Goal: Navigation & Orientation: Find specific page/section

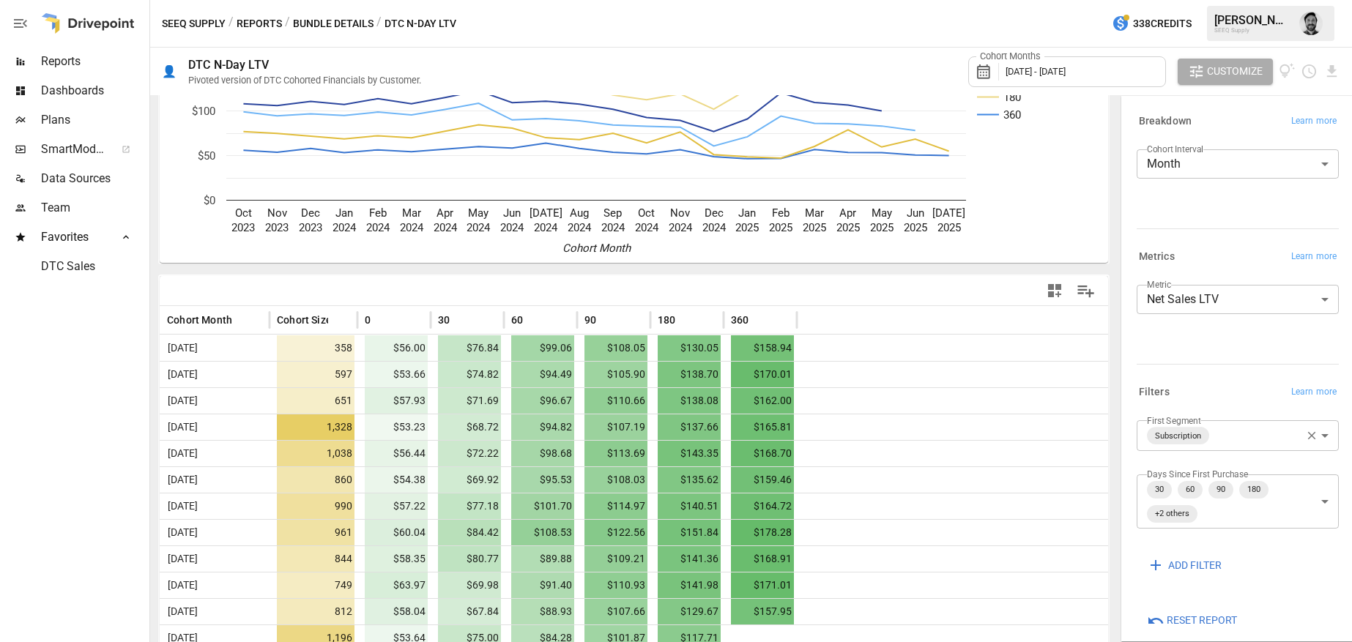
scroll to position [130, 0]
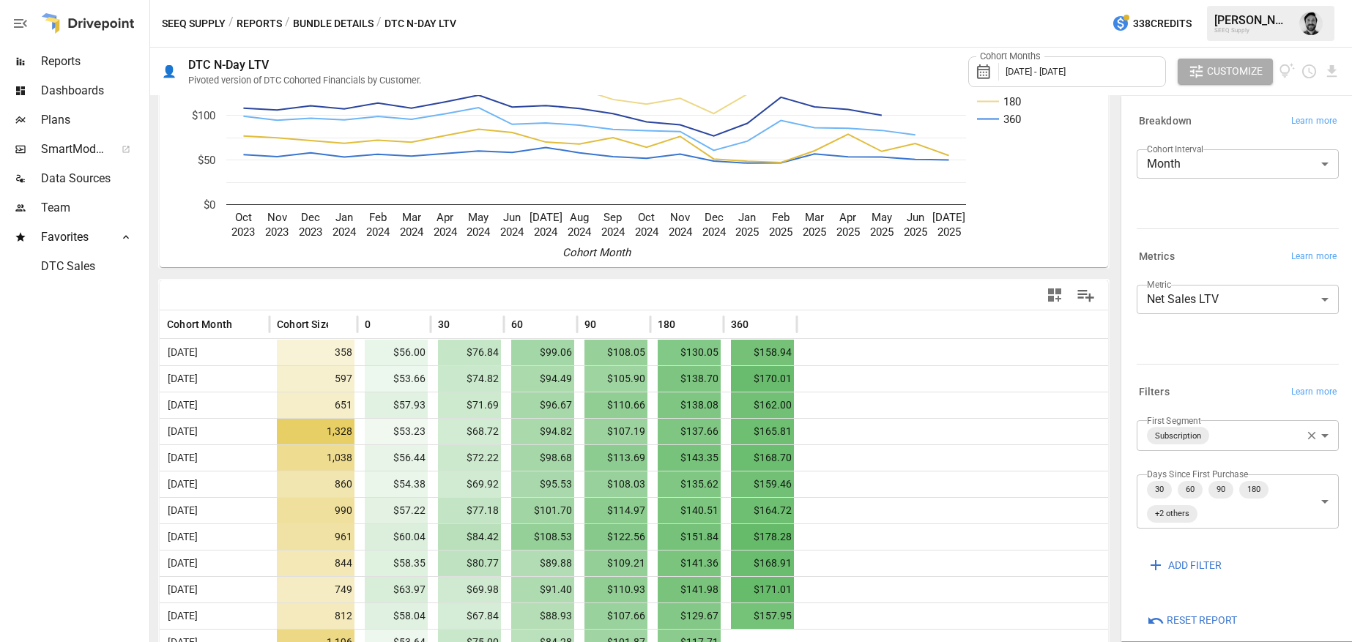
click at [1239, 0] on body "Reports Dashboards Plans SmartModel ™ Data Sources Team Favorites DTC Sales SEE…" at bounding box center [676, 0] width 1352 height 0
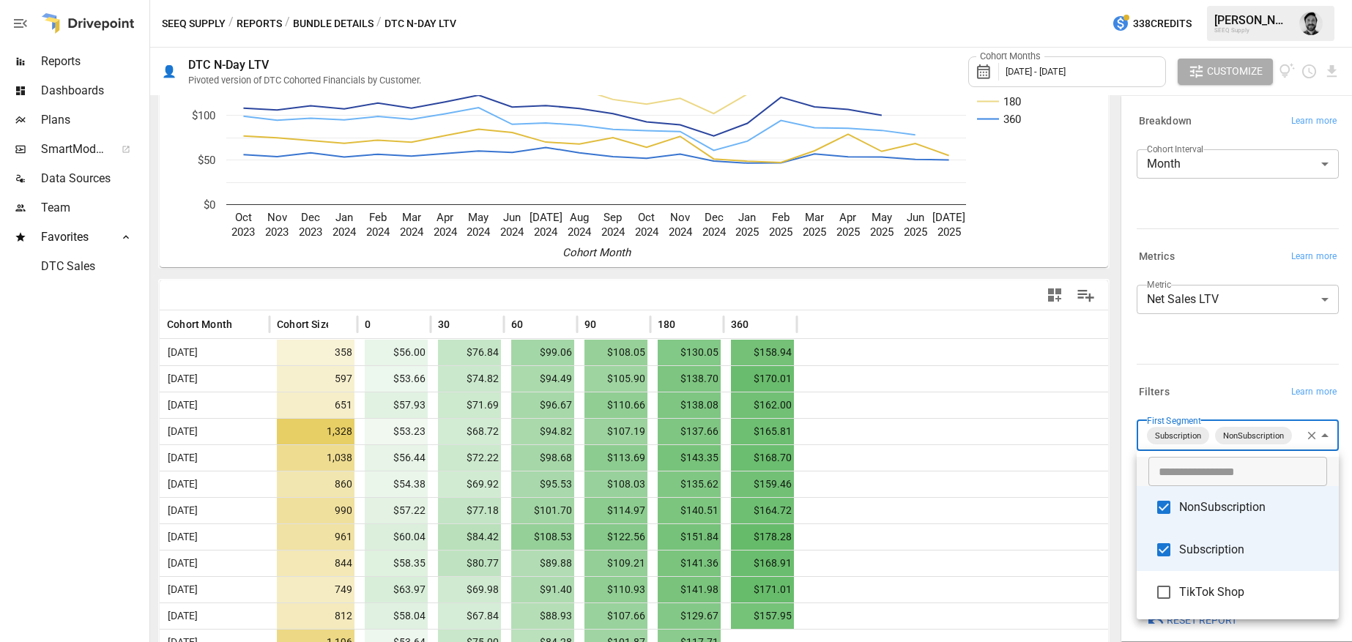
scroll to position [79, 0]
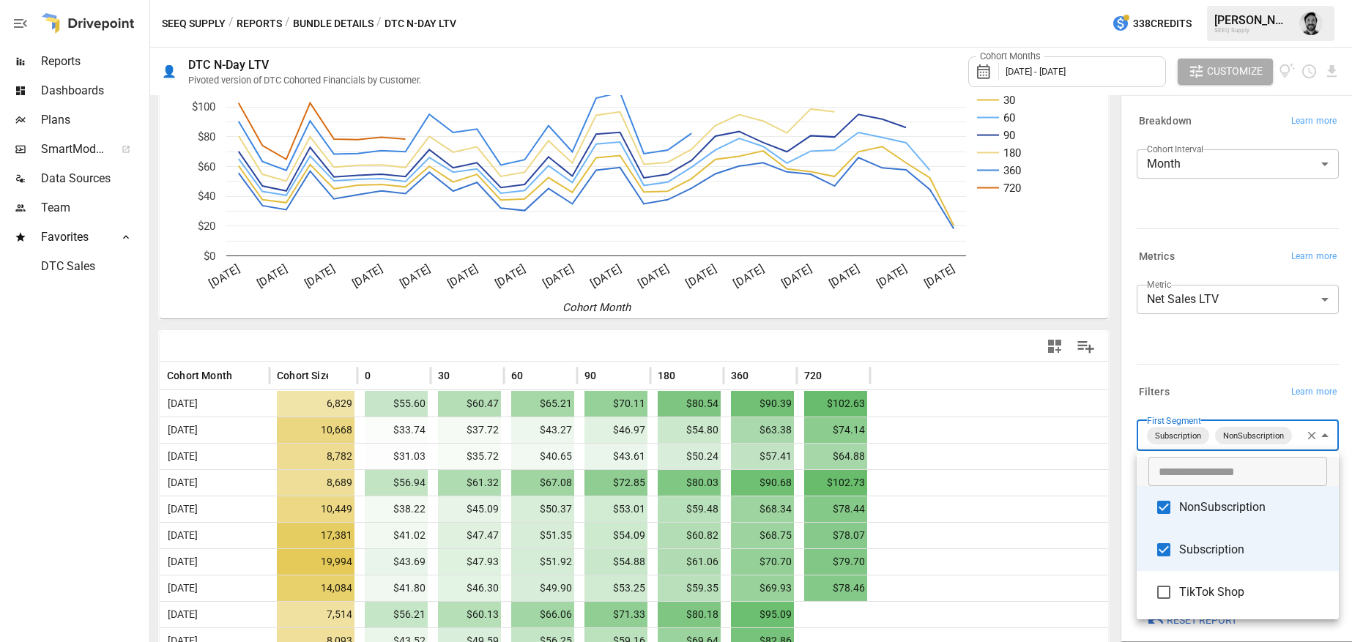
click at [76, 356] on div at bounding box center [676, 321] width 1352 height 642
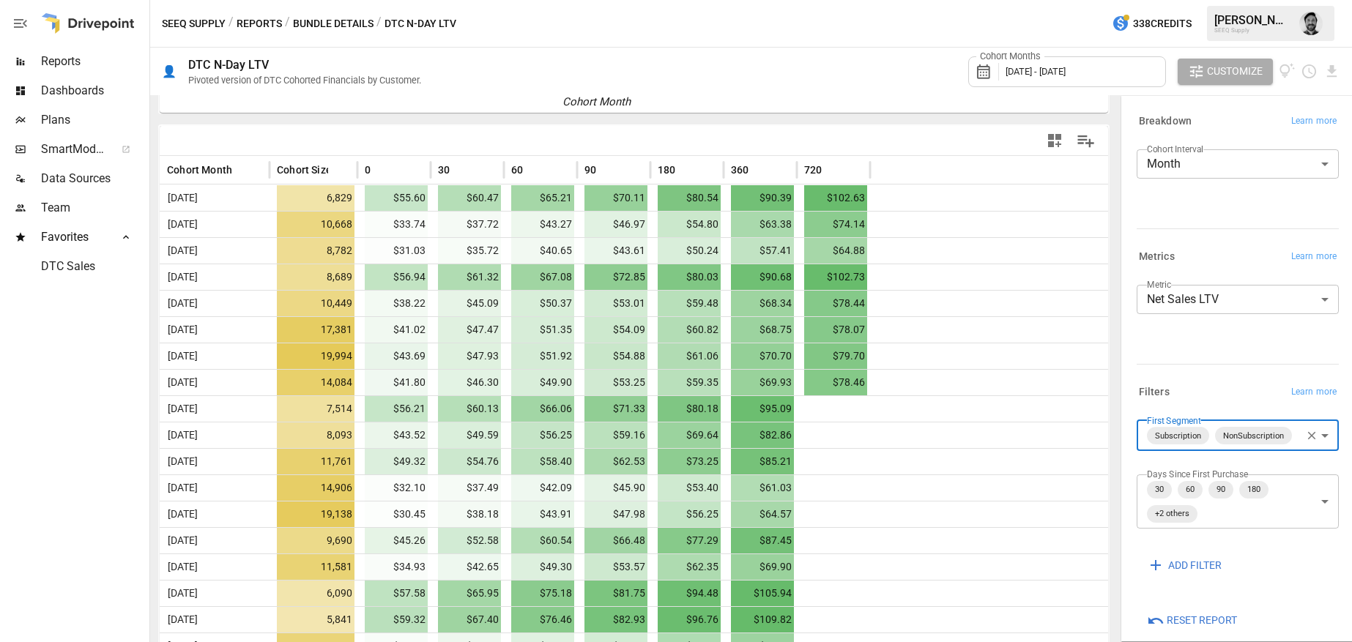
scroll to position [288, 0]
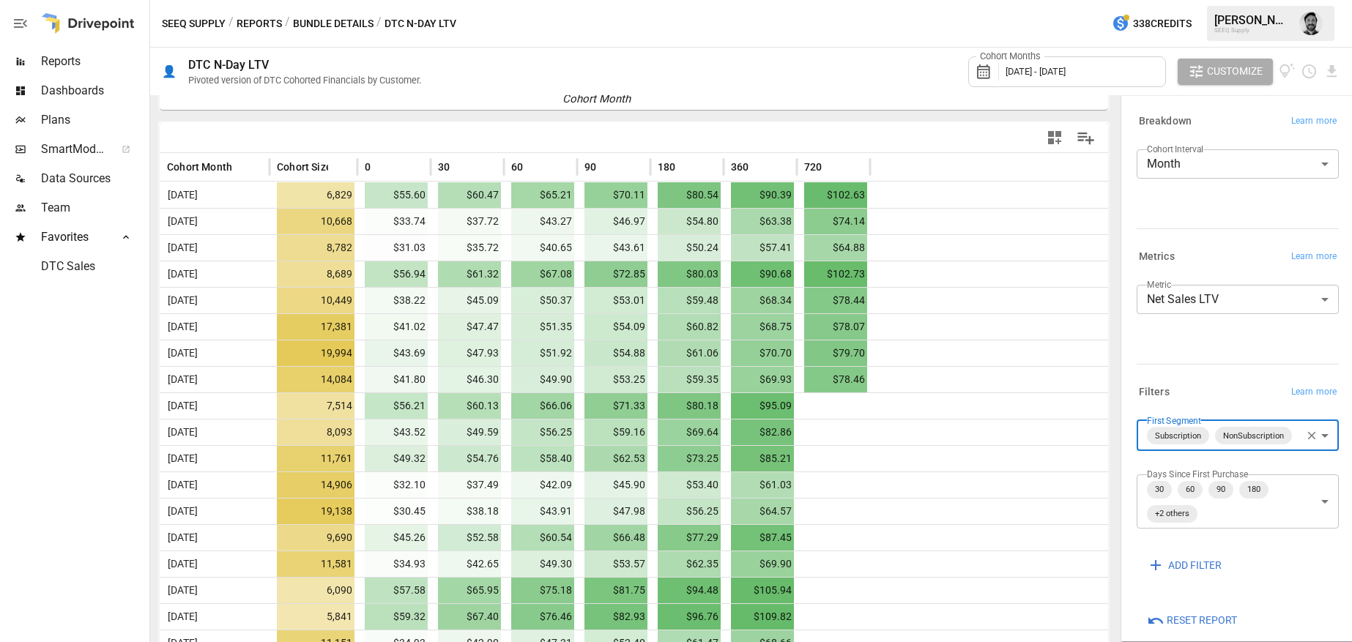
click at [1271, 0] on body "Reports Dashboards Plans SmartModel ™ Data Sources Team Favorites DTC Sales SEE…" at bounding box center [676, 0] width 1352 height 0
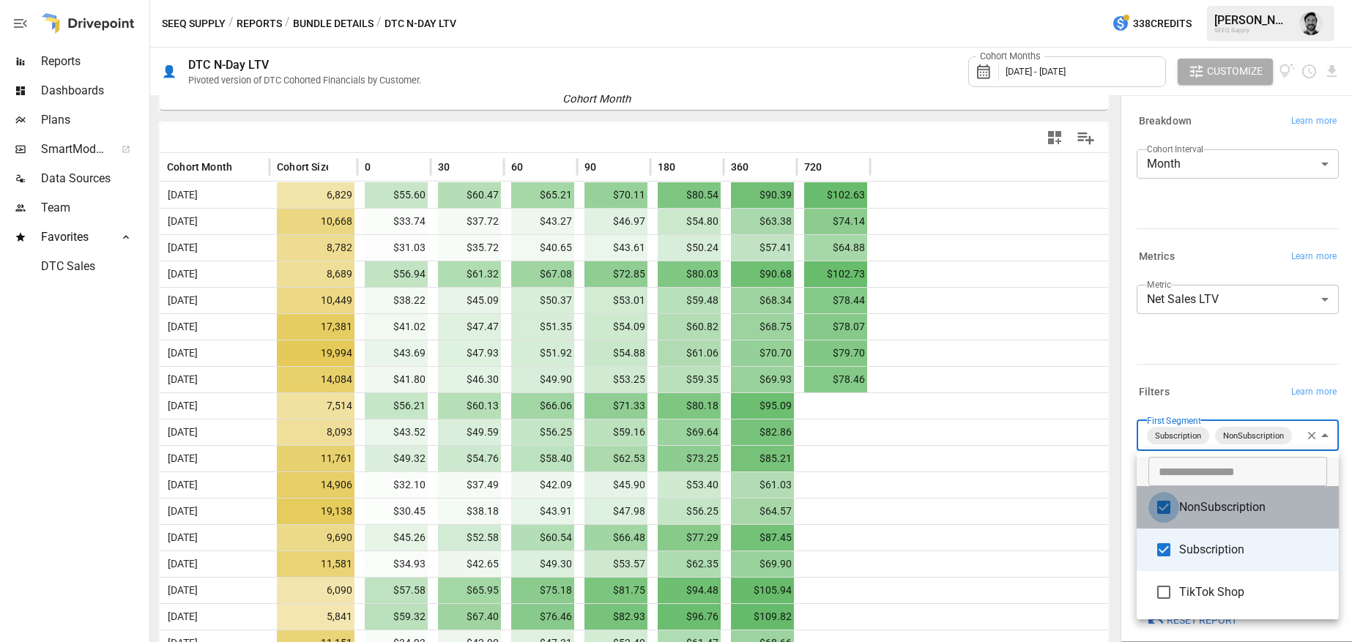
type input "**********"
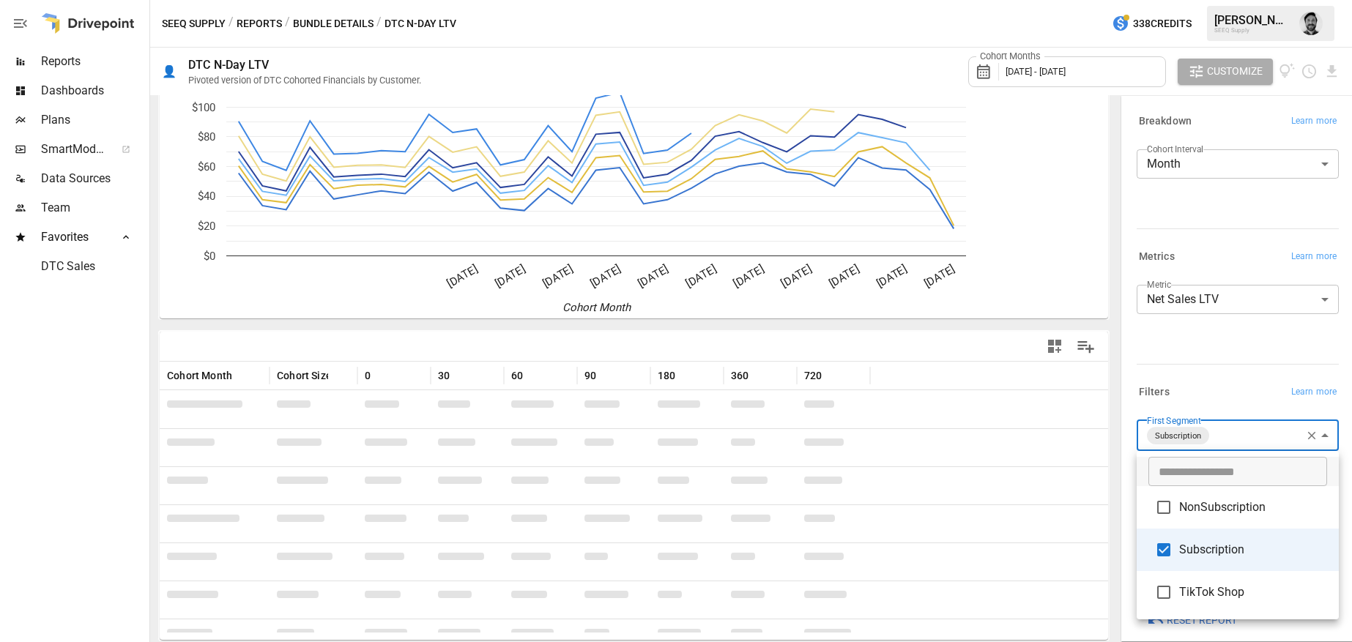
scroll to position [288, 0]
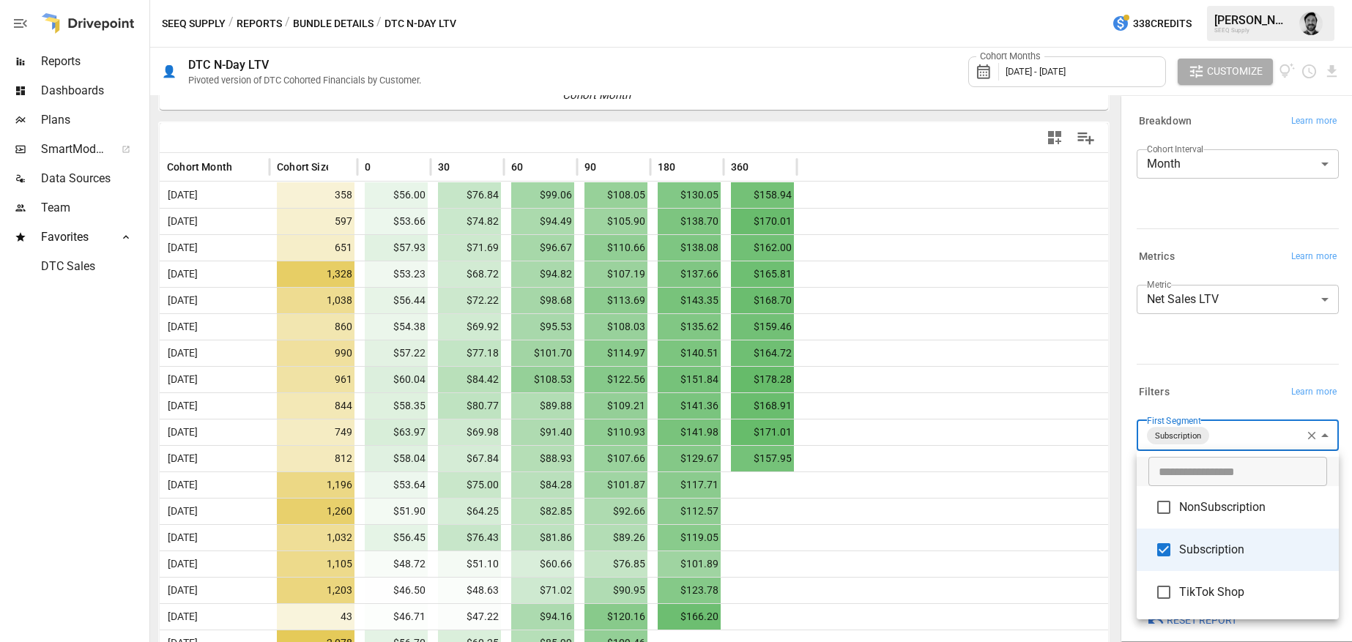
click at [110, 412] on div at bounding box center [676, 321] width 1352 height 642
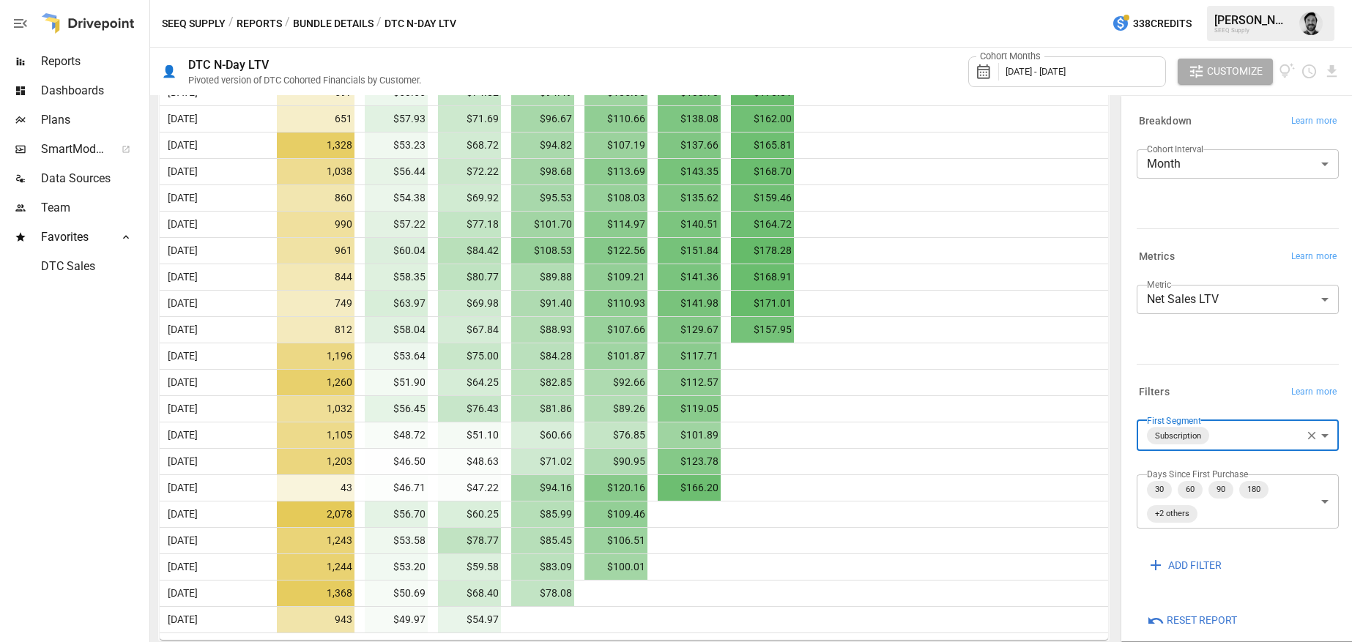
scroll to position [0, 0]
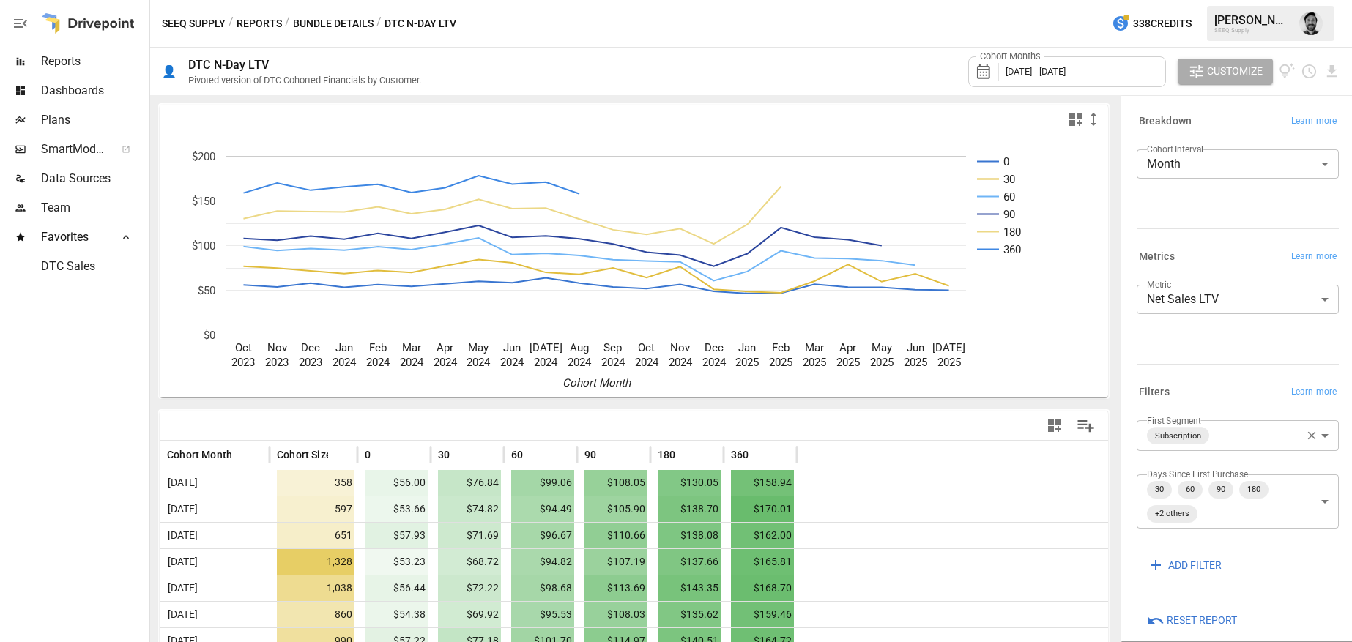
click at [1065, 72] on span "[DATE] - [DATE]" at bounding box center [1035, 71] width 60 height 11
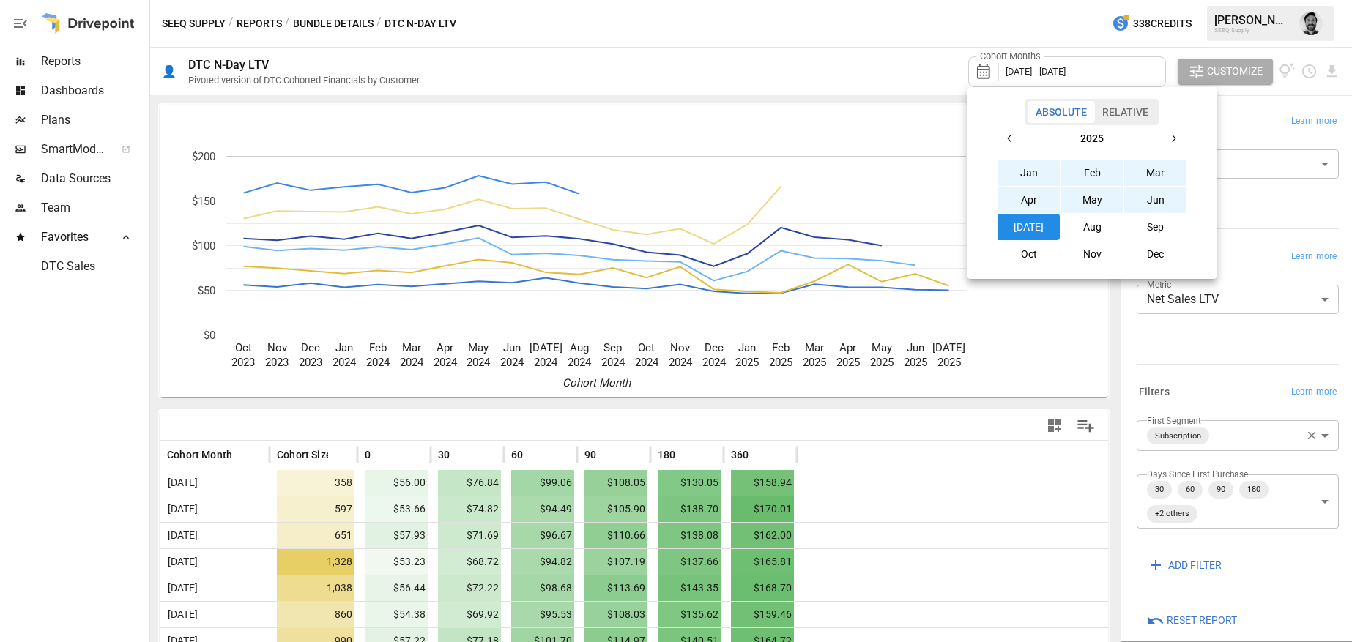
click at [1013, 136] on icon "button" at bounding box center [1010, 139] width 12 height 12
click at [1026, 171] on button "Jan" at bounding box center [1028, 173] width 63 height 26
click at [1174, 127] on button "button" at bounding box center [1173, 138] width 26 height 26
click at [1101, 227] on button "Aug" at bounding box center [1091, 227] width 63 height 26
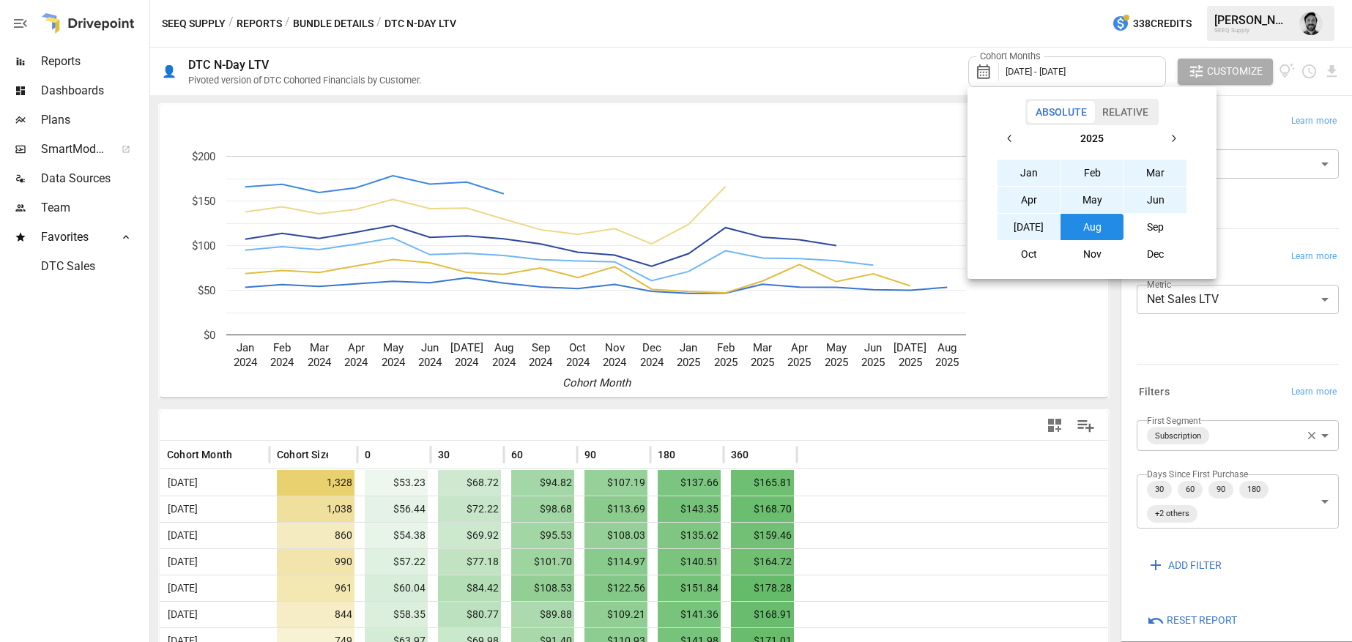
click at [864, 58] on div at bounding box center [676, 321] width 1352 height 642
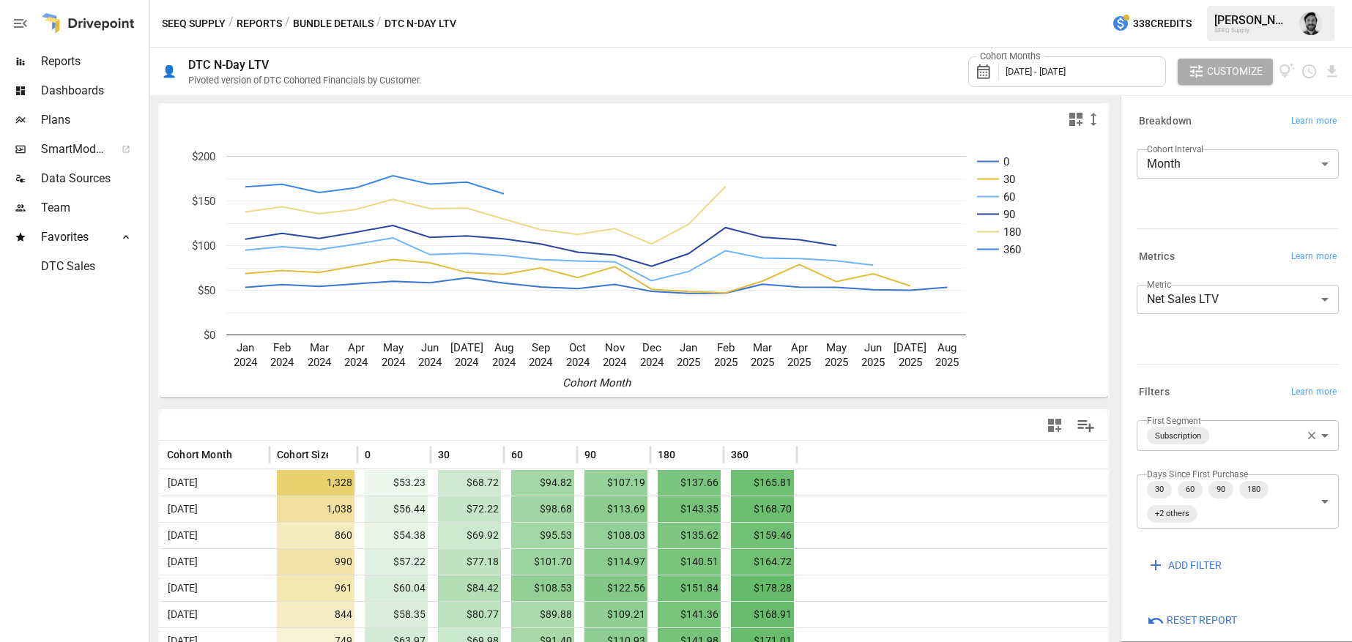
click at [55, 122] on span "Plans" at bounding box center [93, 120] width 105 height 18
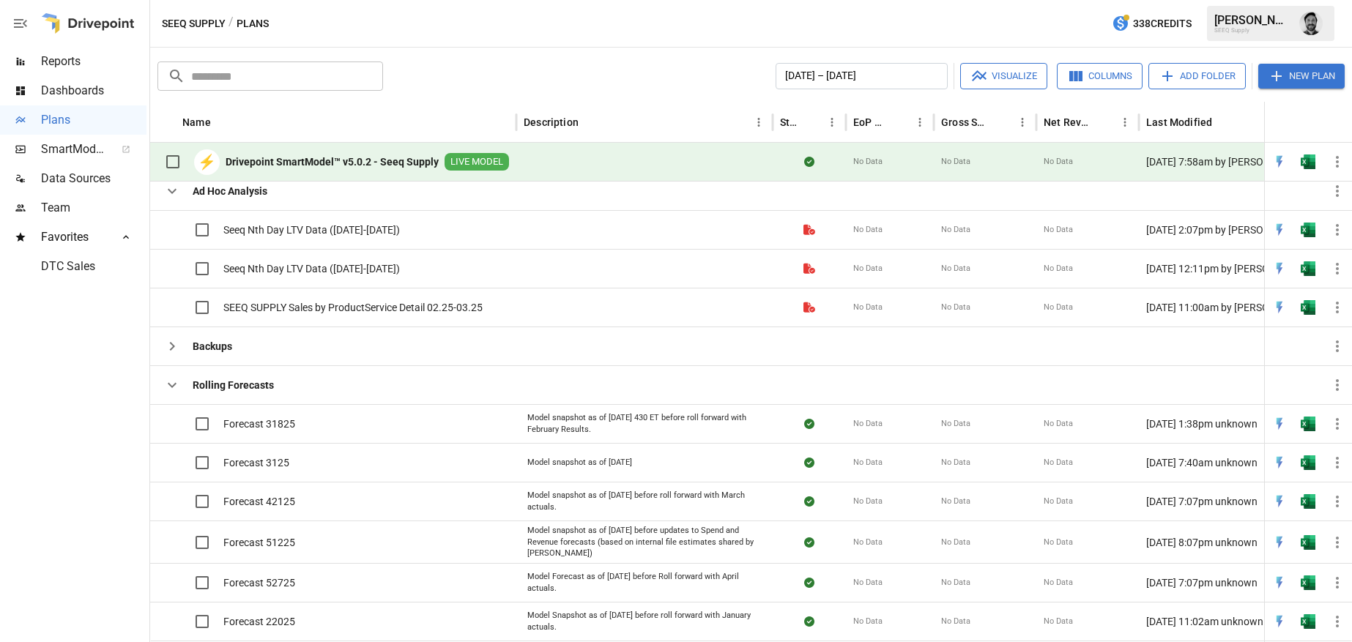
scroll to position [305, 0]
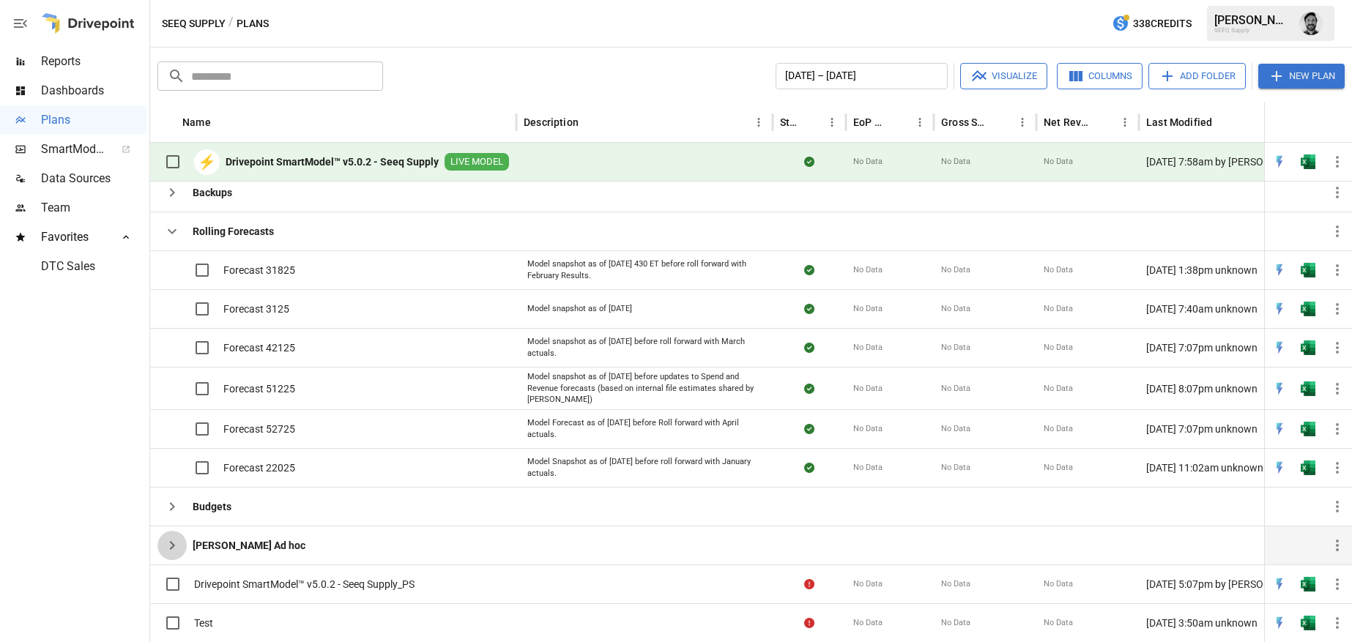
click at [171, 544] on icon "button" at bounding box center [172, 546] width 18 height 18
click at [220, 541] on b "[PERSON_NAME] Ad hoc" at bounding box center [249, 545] width 113 height 15
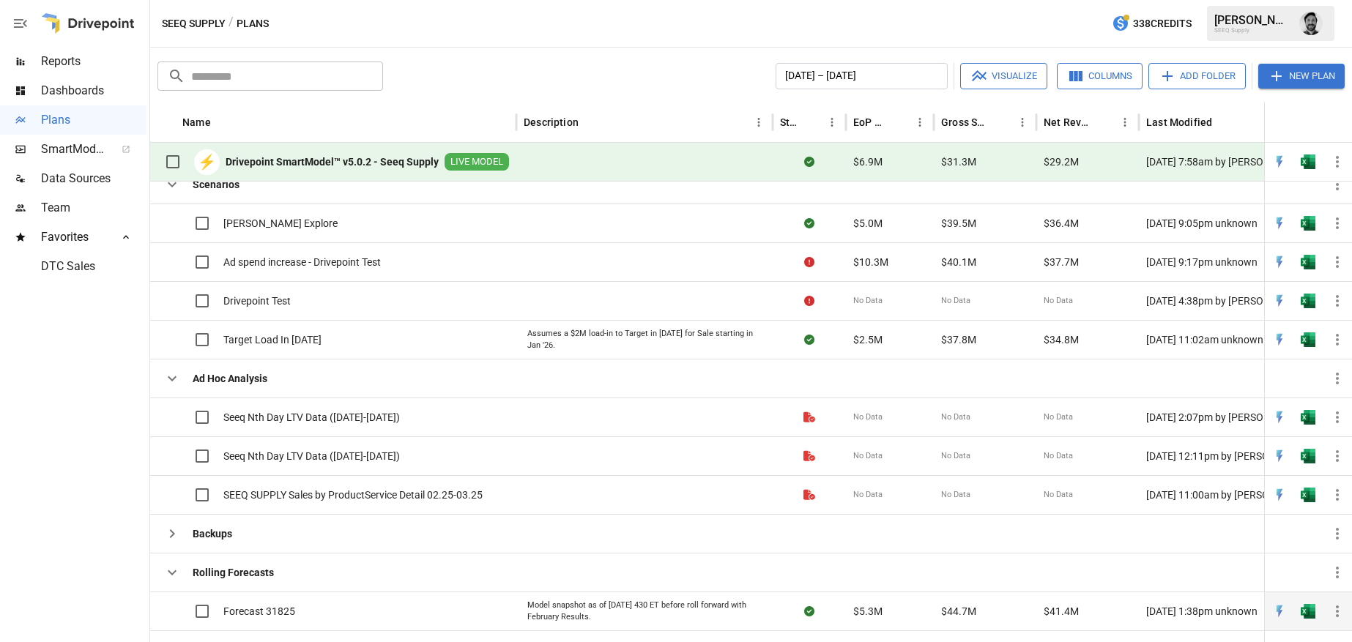
scroll to position [0, 0]
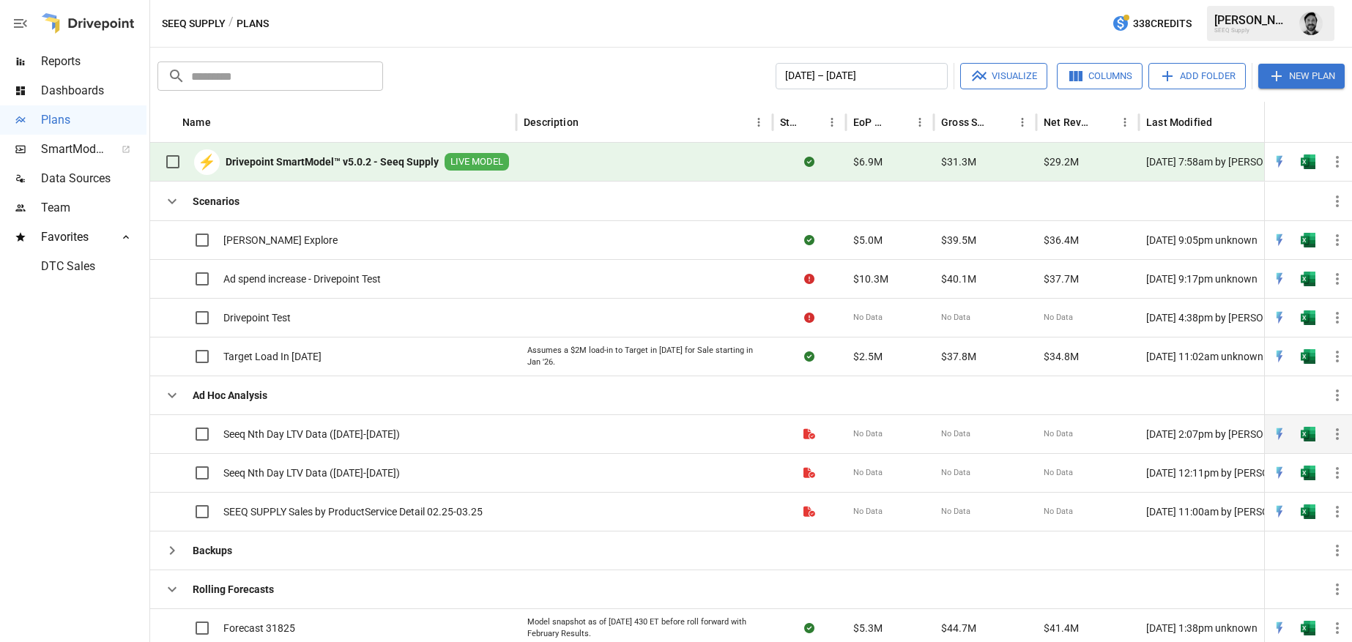
click at [285, 434] on span "Seeq Nth Day LTV Data ([DATE]-[DATE])" at bounding box center [311, 434] width 176 height 15
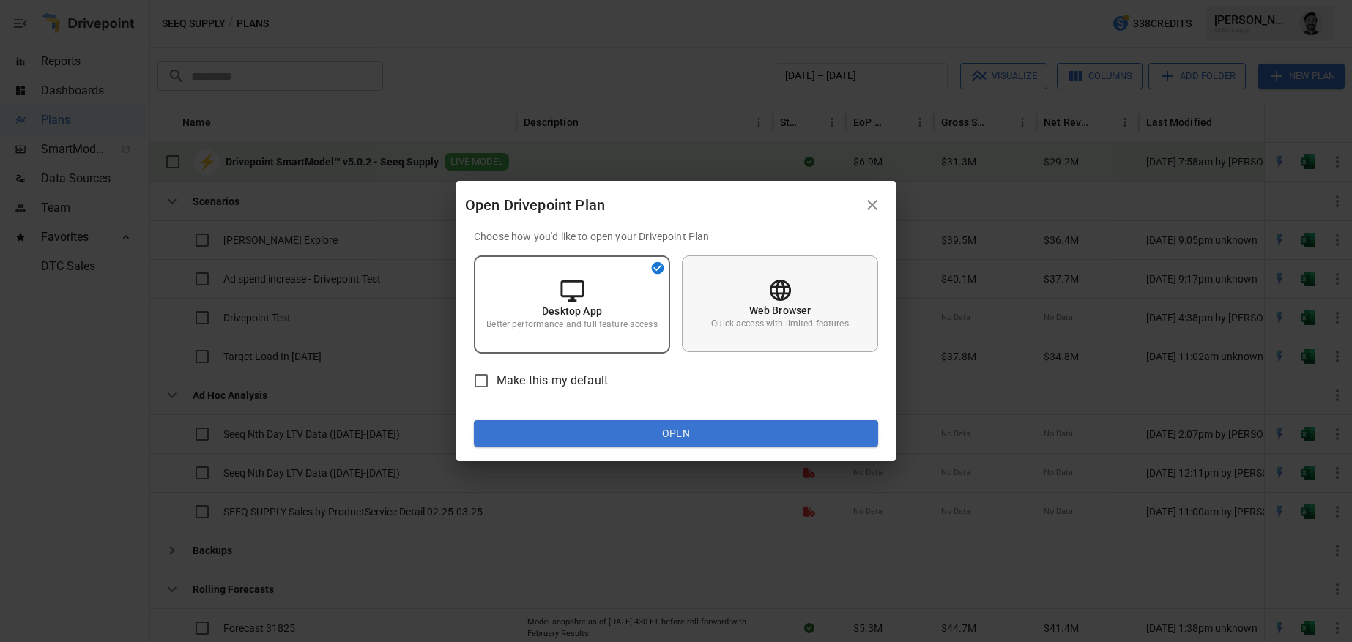
click at [724, 316] on div "Web Browser Quick access with limited features" at bounding box center [780, 304] width 196 height 97
click at [649, 438] on button "Open" at bounding box center [676, 433] width 404 height 26
